Goal: Communication & Community: Connect with others

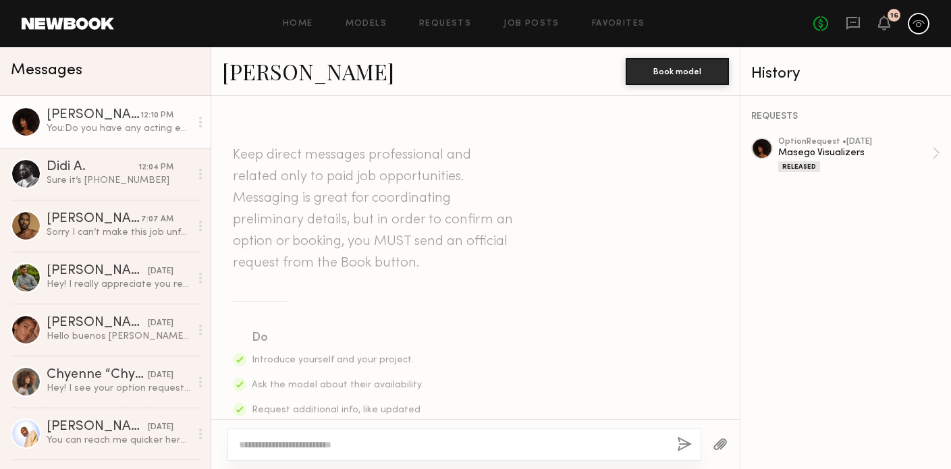
scroll to position [839, 0]
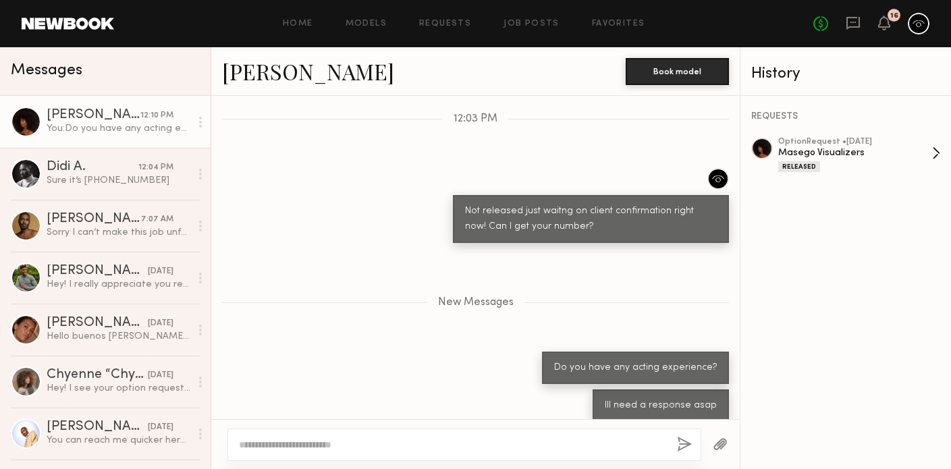
click at [834, 148] on div "Masego Visualizers" at bounding box center [855, 152] width 154 height 13
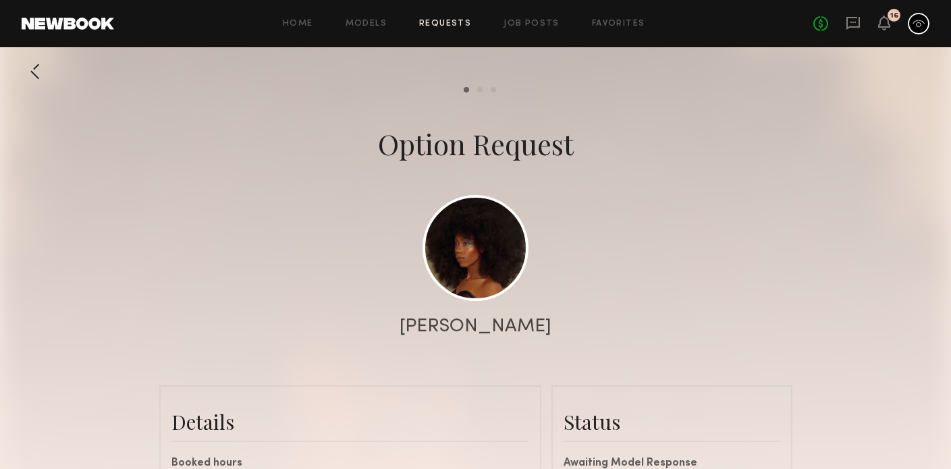
scroll to position [781, 0]
click at [455, 20] on link "Requests" at bounding box center [445, 24] width 52 height 9
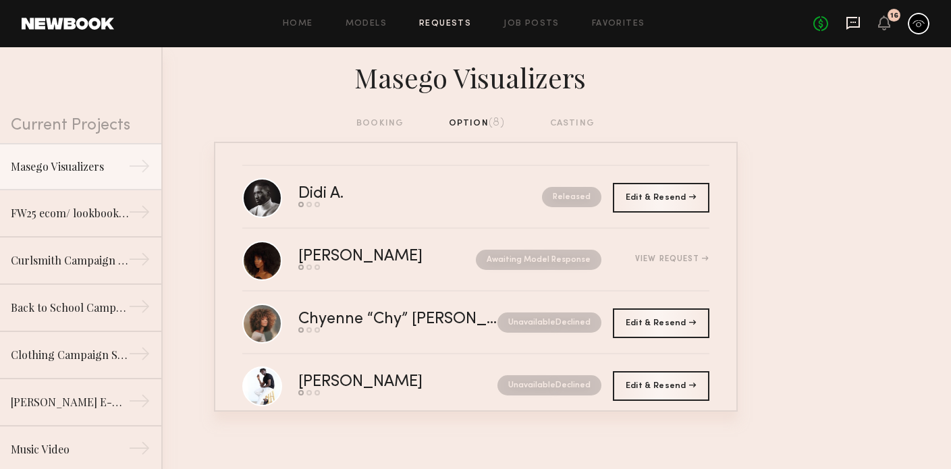
click at [856, 23] on icon at bounding box center [852, 23] width 15 height 15
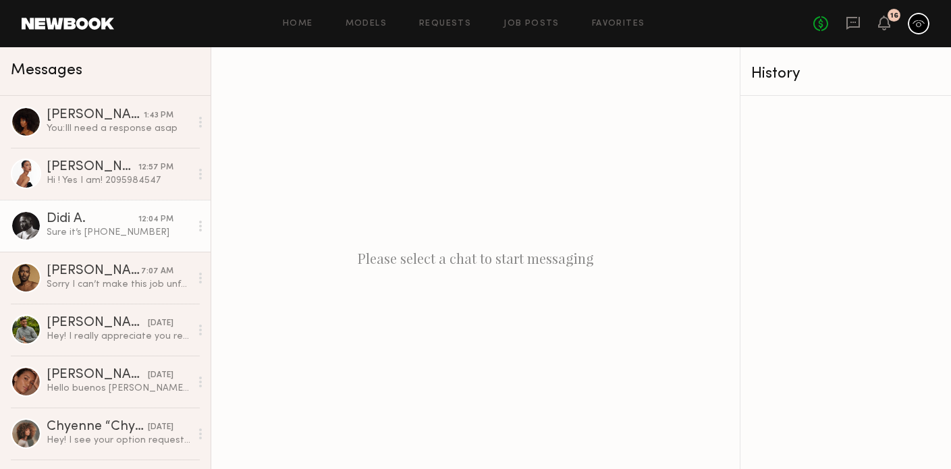
click at [127, 235] on div "Sure it’s [PHONE_NUMBER]" at bounding box center [119, 232] width 144 height 13
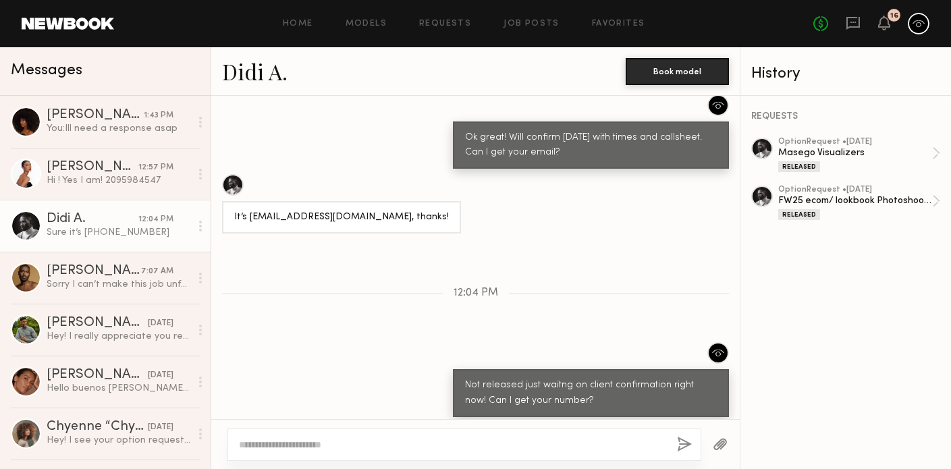
scroll to position [804, 0]
